Goal: Complete application form

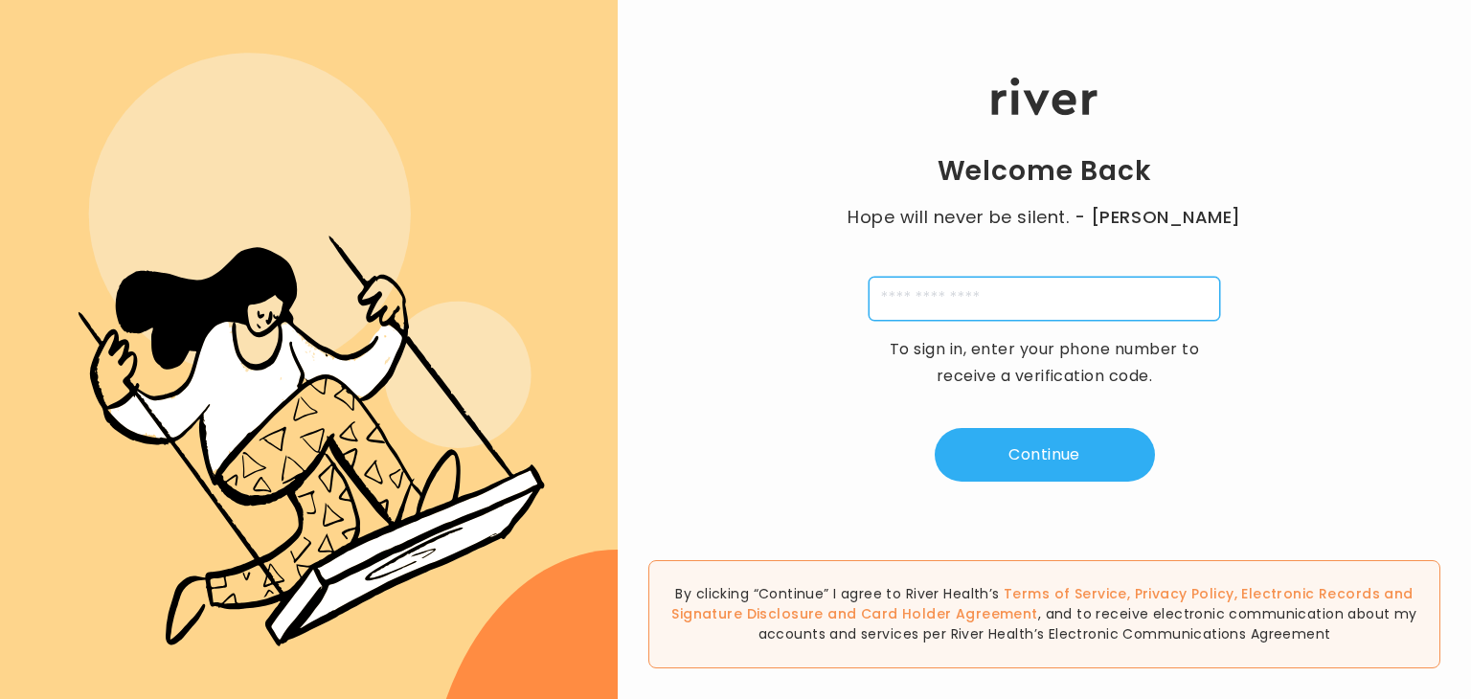
click at [1048, 304] on input "tel" at bounding box center [1043, 299] width 351 height 44
type input "**********"
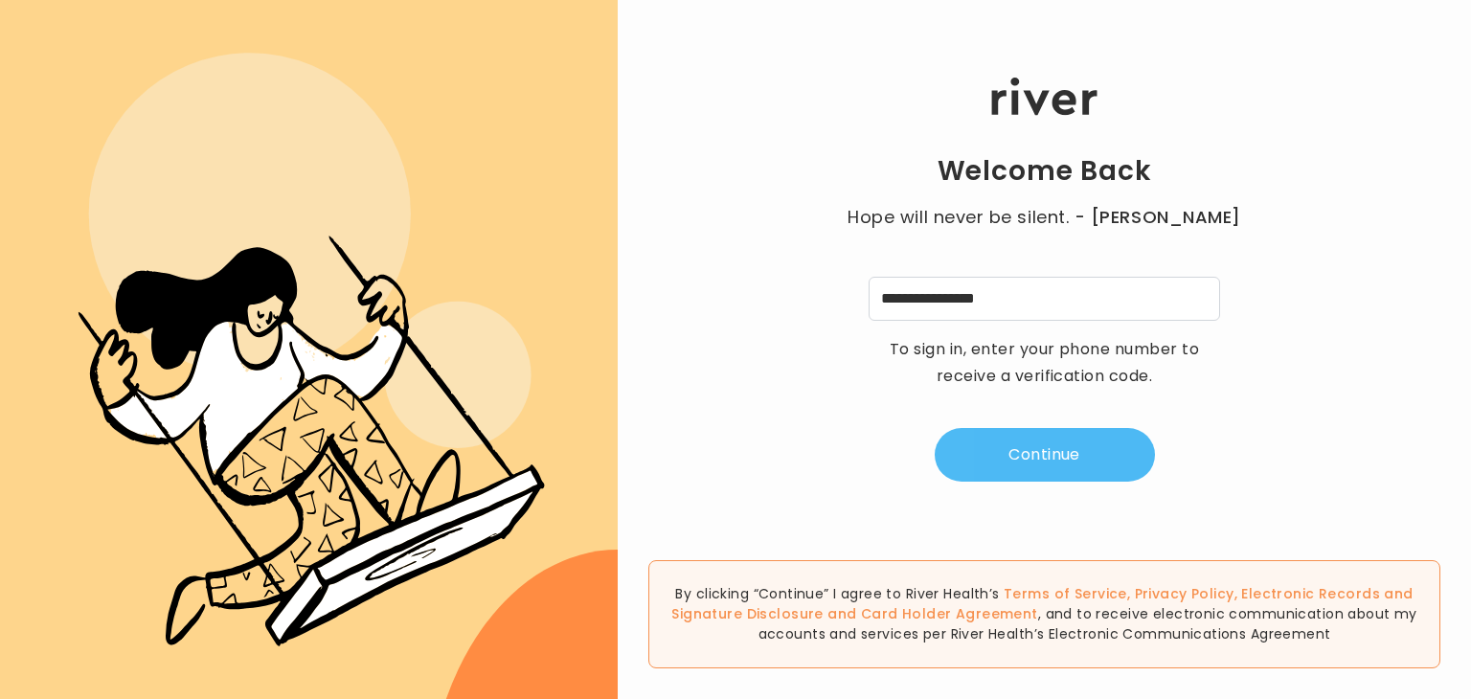
click at [1037, 444] on button "Continue" at bounding box center [1045, 455] width 220 height 54
type input "*"
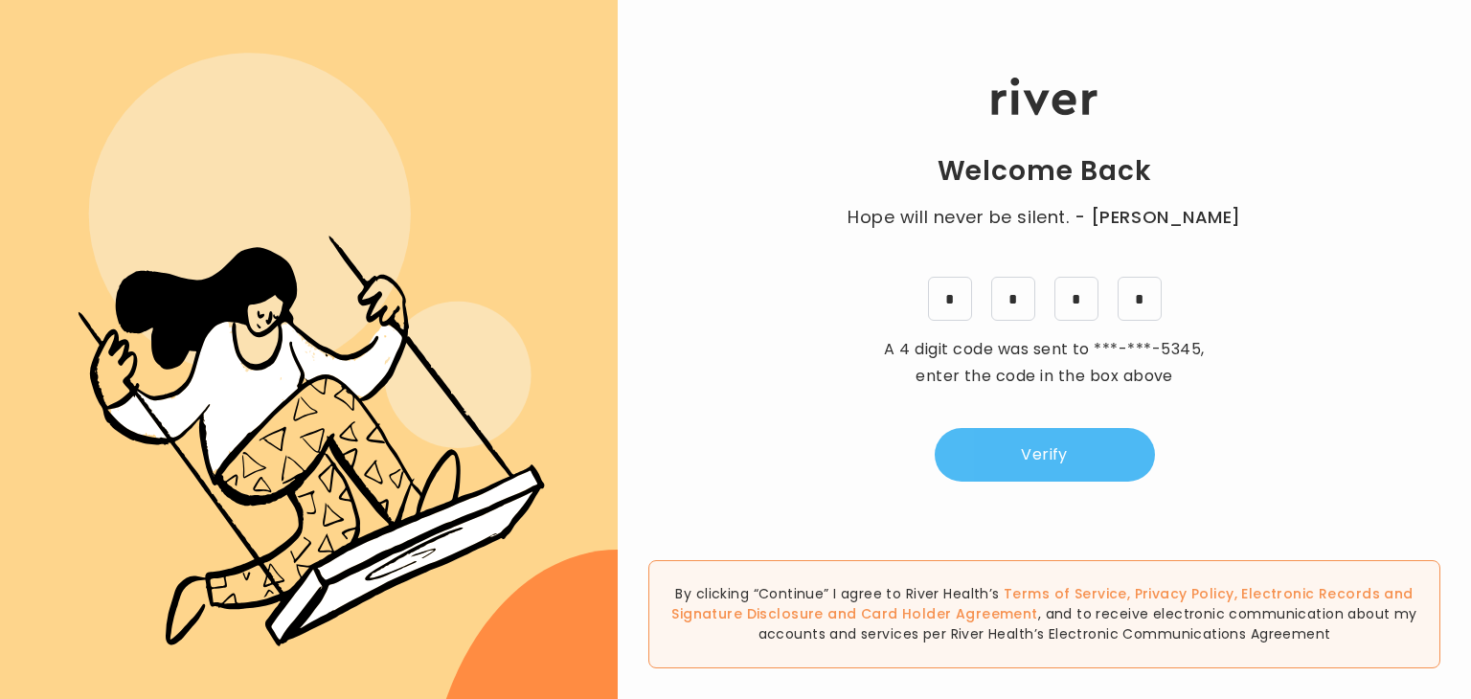
click at [1037, 444] on button "Verify" at bounding box center [1045, 455] width 220 height 54
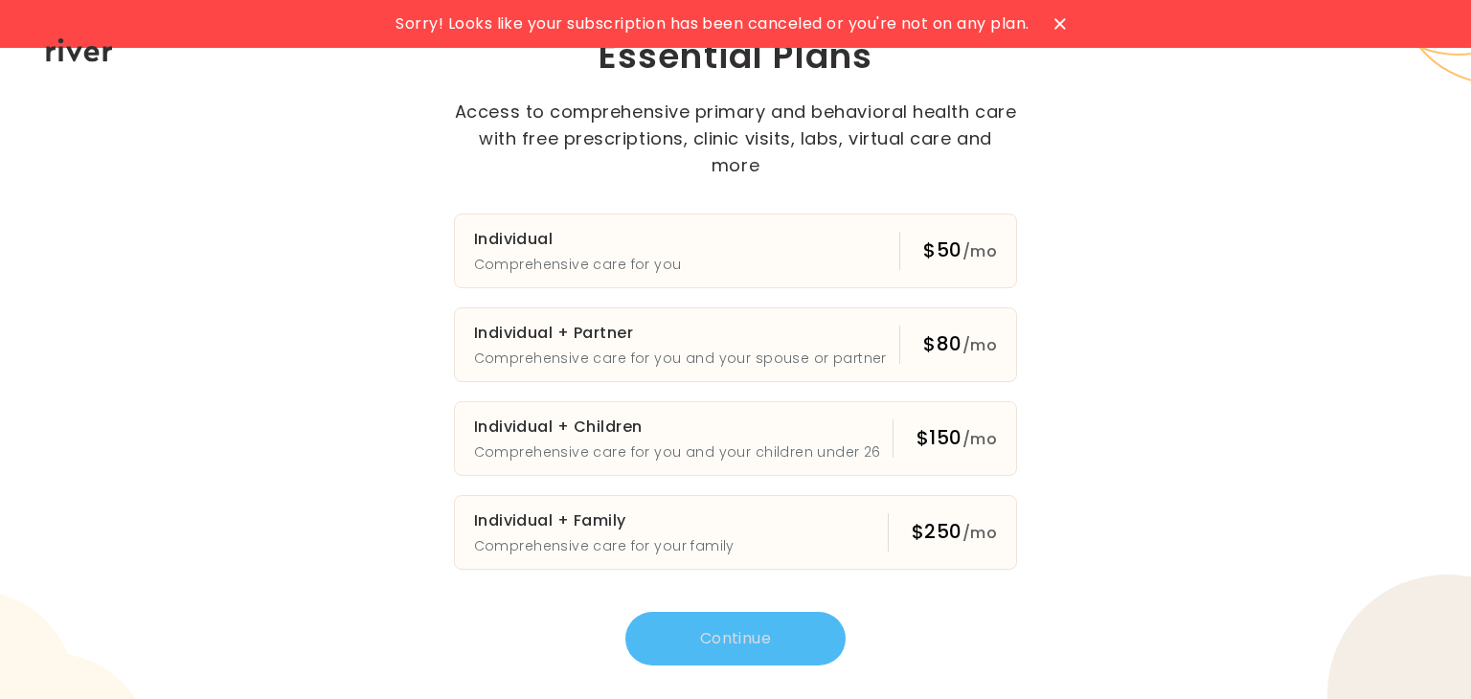
click at [1037, 444] on div "Essential Plans Access to comprehensive primary and behavioral health care with…" at bounding box center [735, 350] width 705 height 633
click at [1061, 19] on icon at bounding box center [1059, 23] width 11 height 11
